Goal: Task Accomplishment & Management: Use online tool/utility

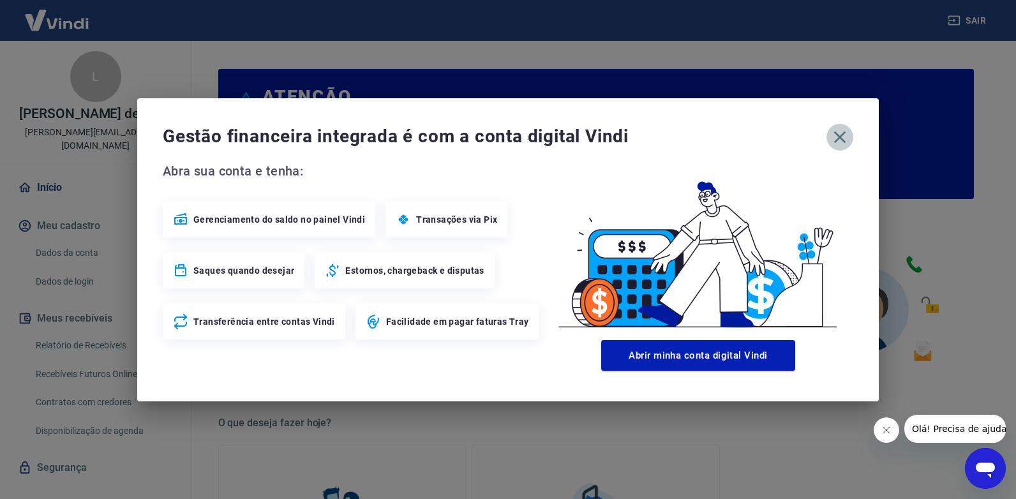
click at [838, 139] on icon "button" at bounding box center [840, 137] width 12 height 12
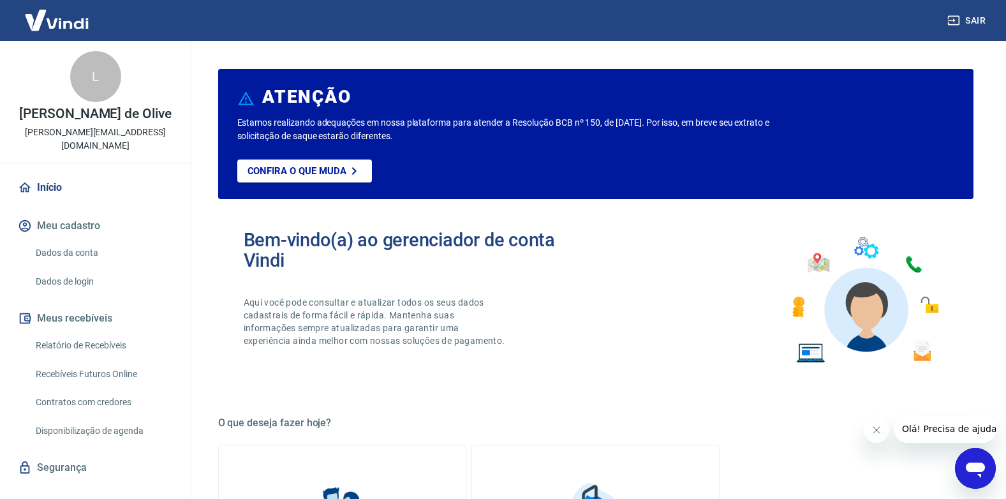
click at [106, 343] on link "Relatório de Recebíveis" at bounding box center [103, 345] width 145 height 26
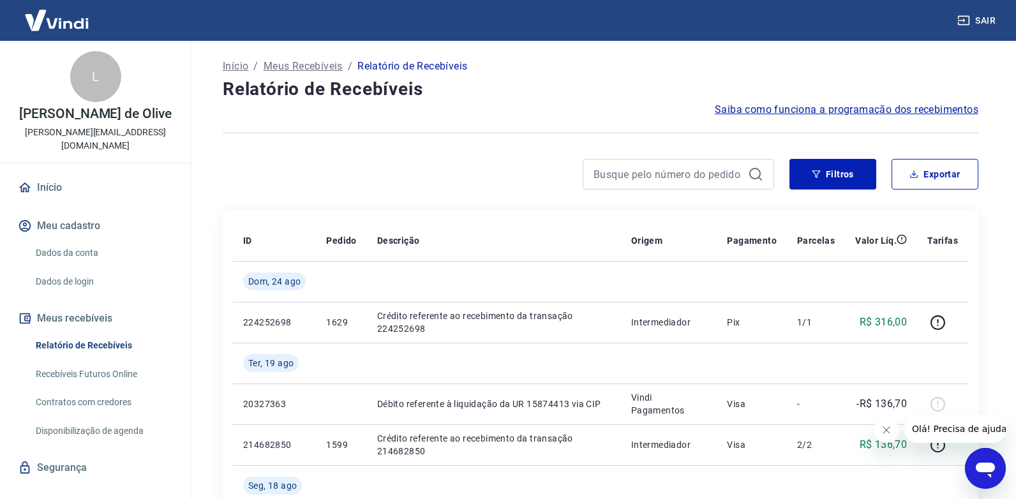
click at [120, 382] on link "Recebíveis Futuros Online" at bounding box center [103, 374] width 145 height 26
